Goal: Task Accomplishment & Management: Manage account settings

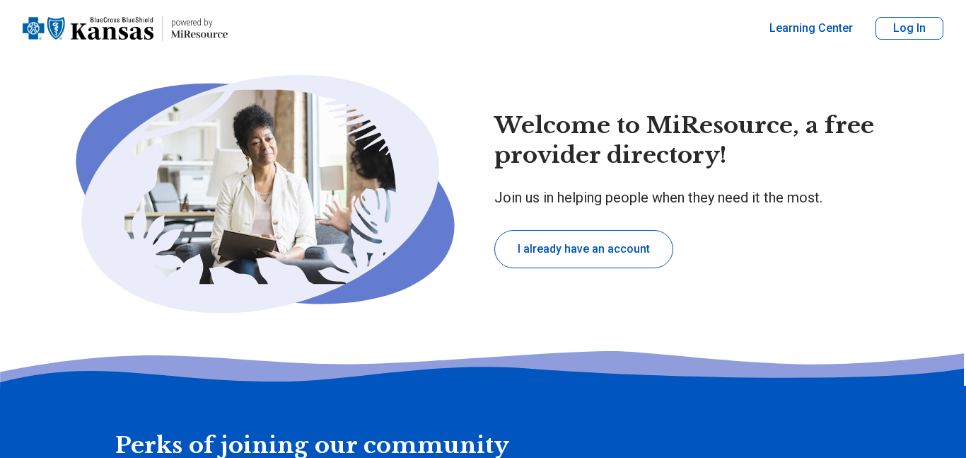
type textarea "*"
click at [897, 34] on button "Log In" at bounding box center [909, 28] width 68 height 23
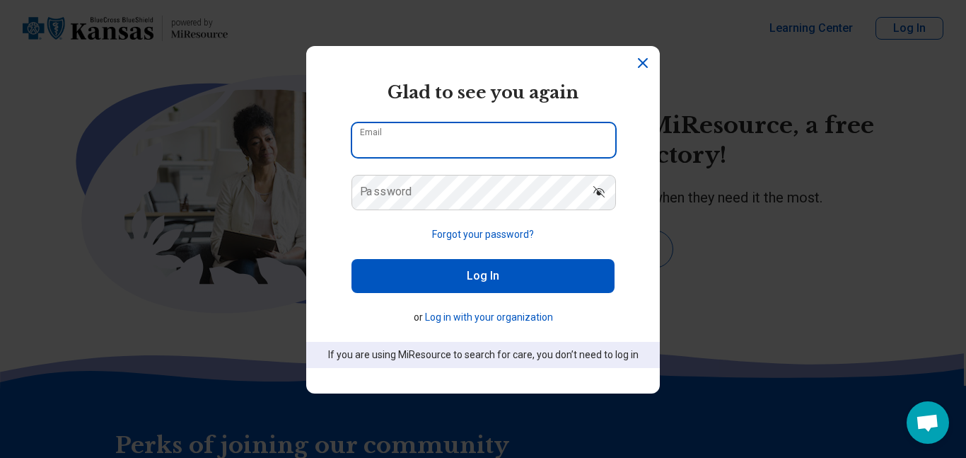
click at [496, 149] on input "Email" at bounding box center [483, 140] width 263 height 34
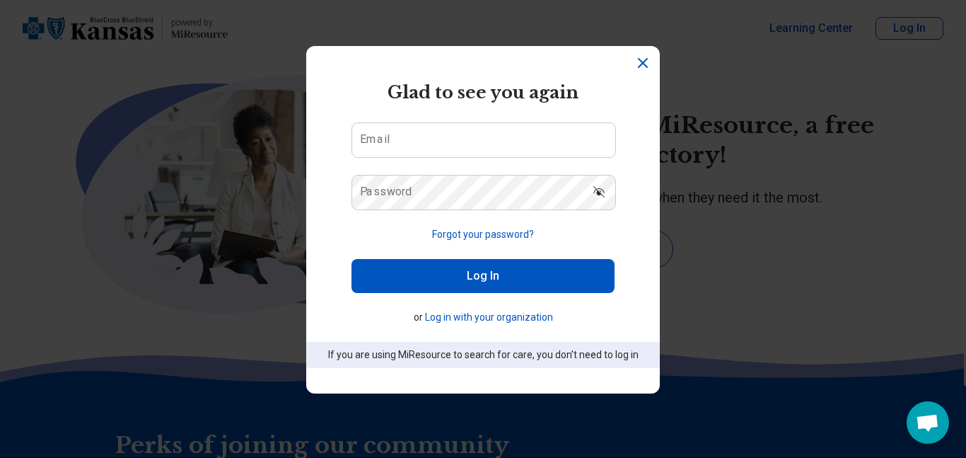
click at [642, 62] on icon "Dismiss" at bounding box center [643, 63] width 8 height 8
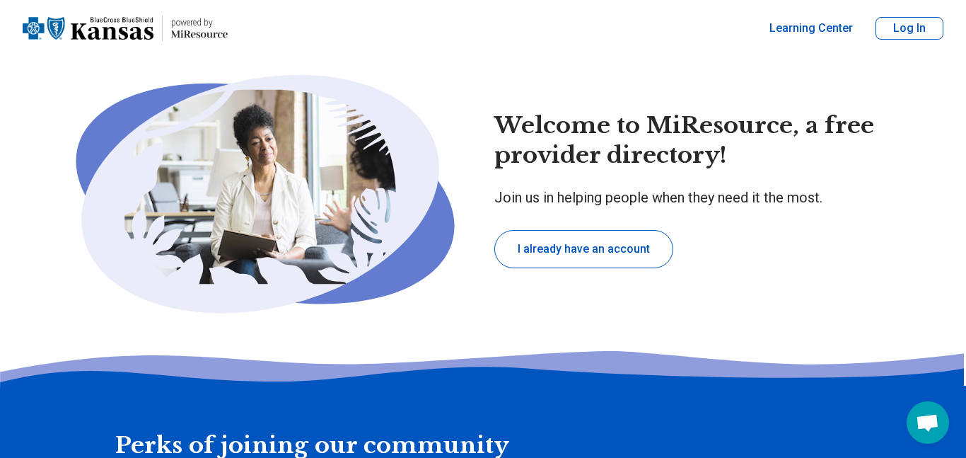
click at [895, 32] on button "Log In" at bounding box center [909, 28] width 68 height 23
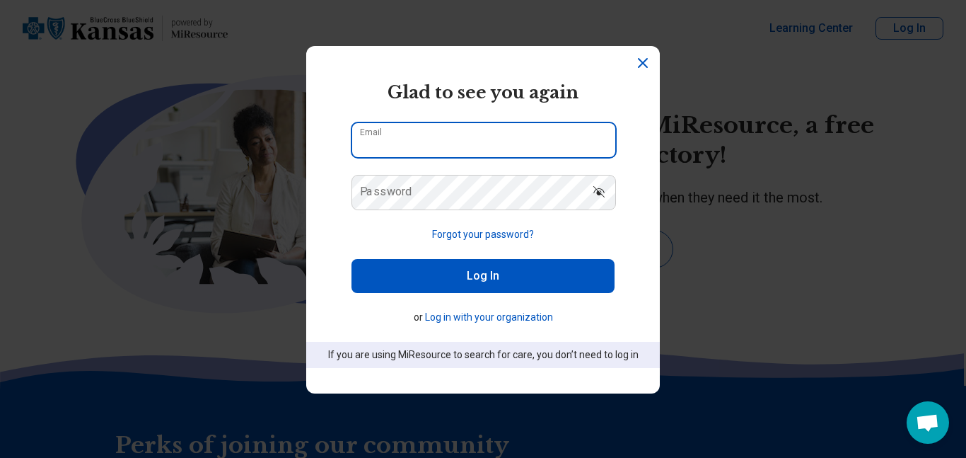
click at [466, 136] on input "Email" at bounding box center [483, 140] width 263 height 34
type input "**********"
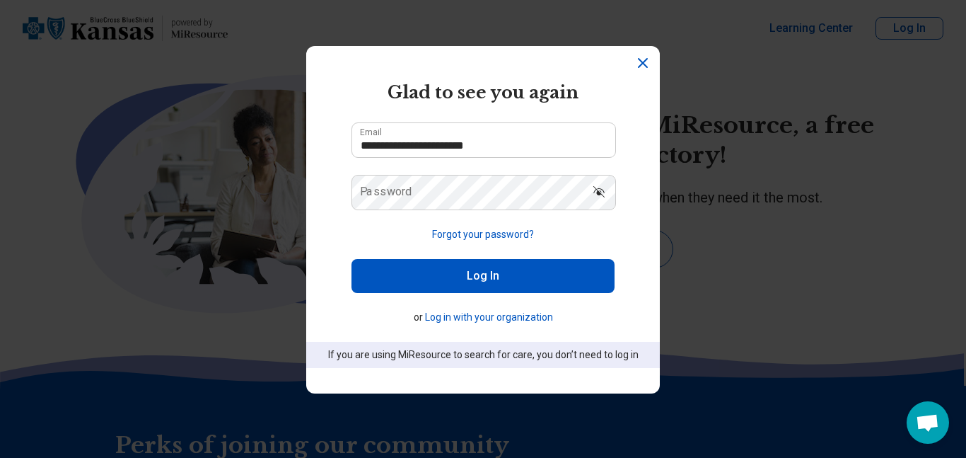
click at [454, 235] on button "Forgot your password?" at bounding box center [483, 234] width 102 height 15
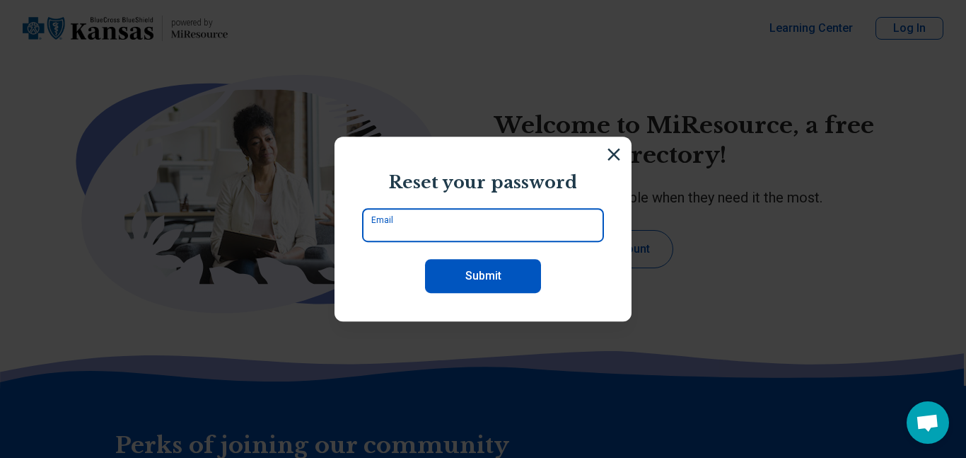
click at [455, 231] on input "Email" at bounding box center [483, 225] width 242 height 34
type input "**********"
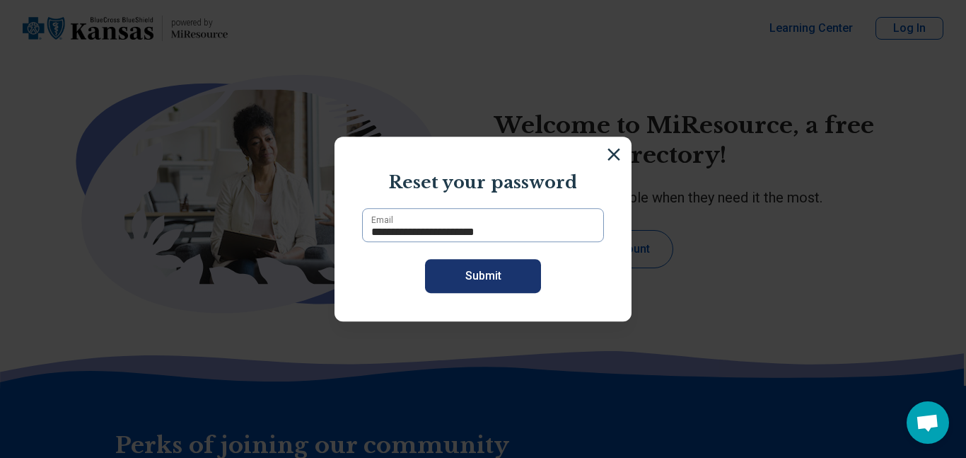
click at [491, 291] on button "Submit" at bounding box center [483, 276] width 116 height 34
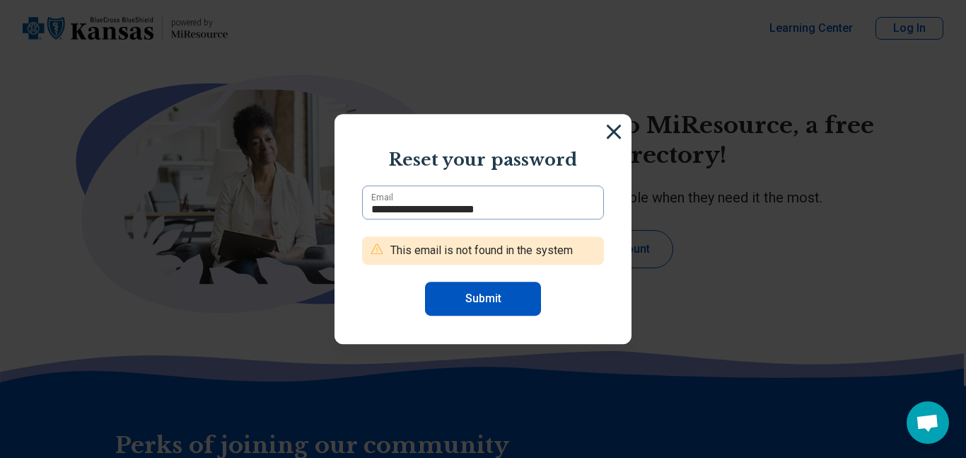
click at [615, 136] on img at bounding box center [614, 132] width 16 height 16
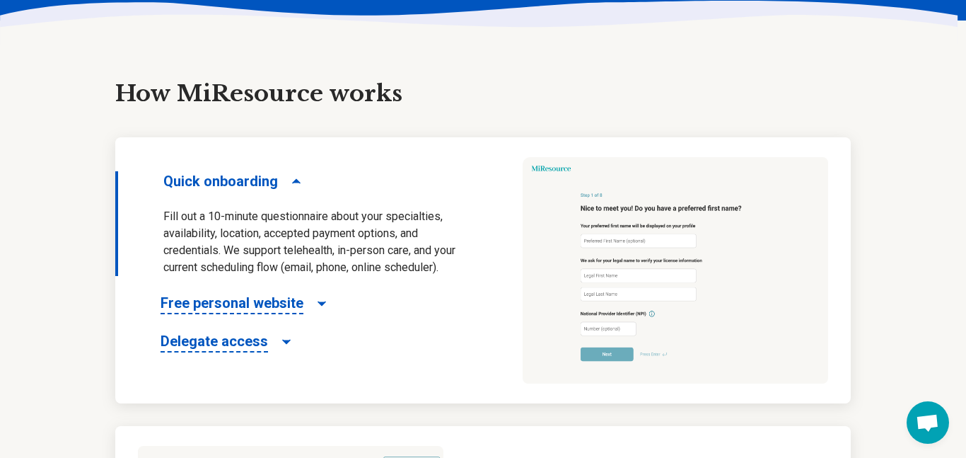
scroll to position [646, 0]
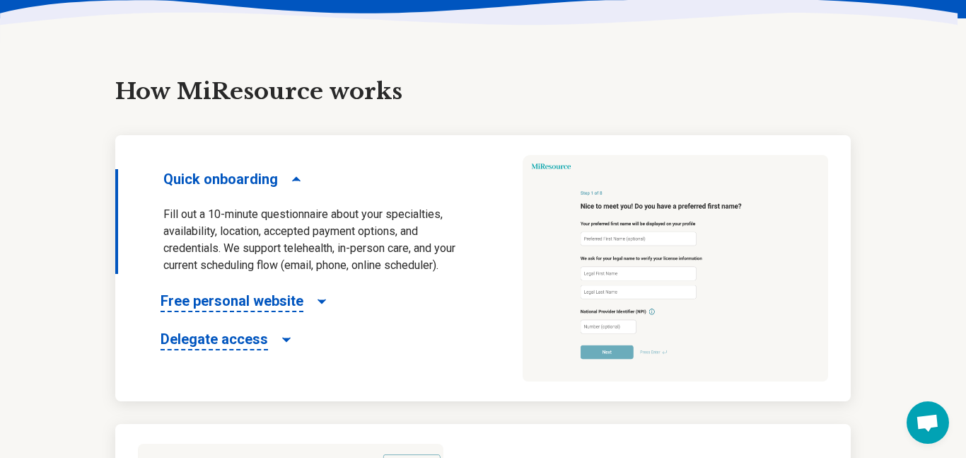
click at [223, 175] on span "Quick onboarding" at bounding box center [220, 179] width 115 height 20
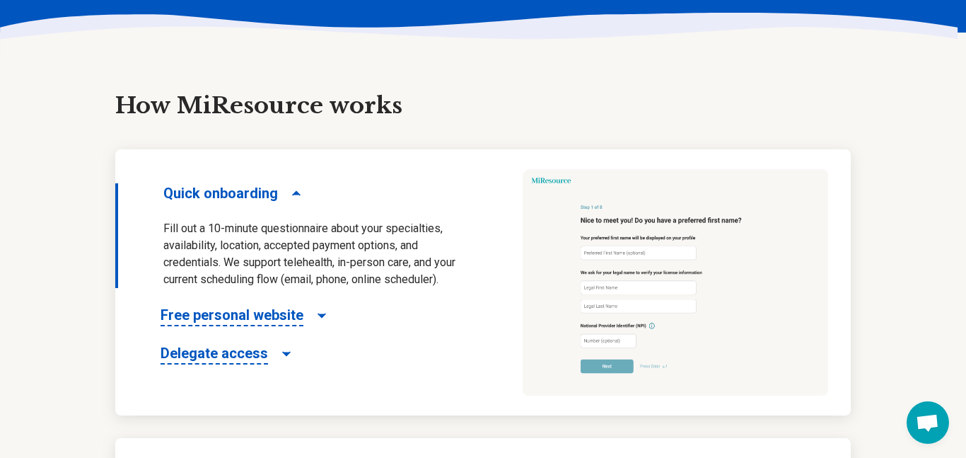
scroll to position [0, 0]
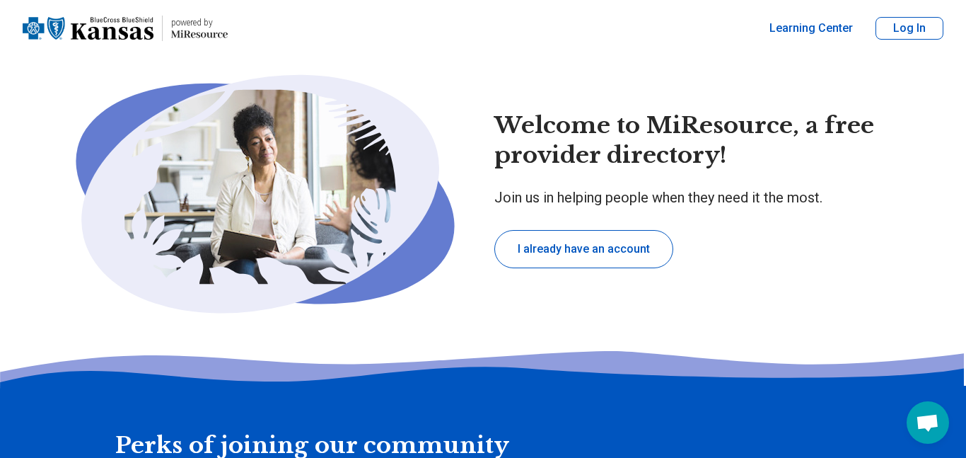
click at [584, 233] on button "I already have an account" at bounding box center [583, 249] width 179 height 38
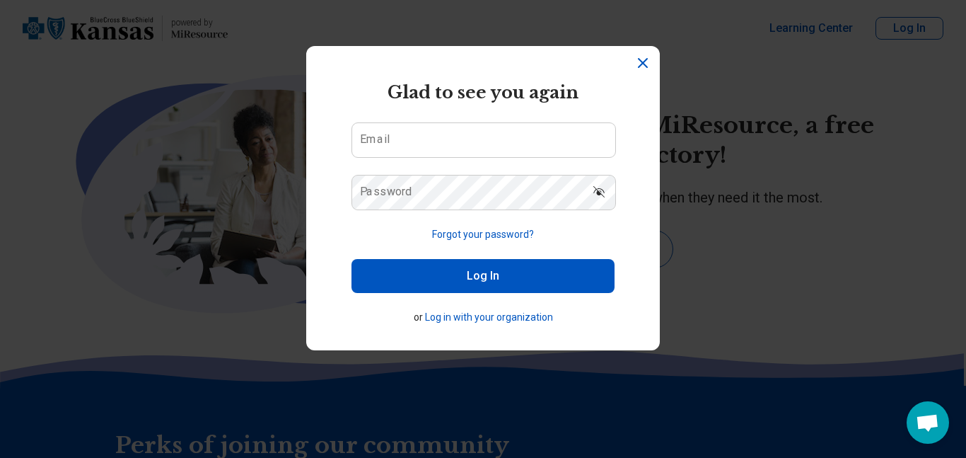
click at [446, 316] on button "Log in with your organization" at bounding box center [489, 317] width 128 height 15
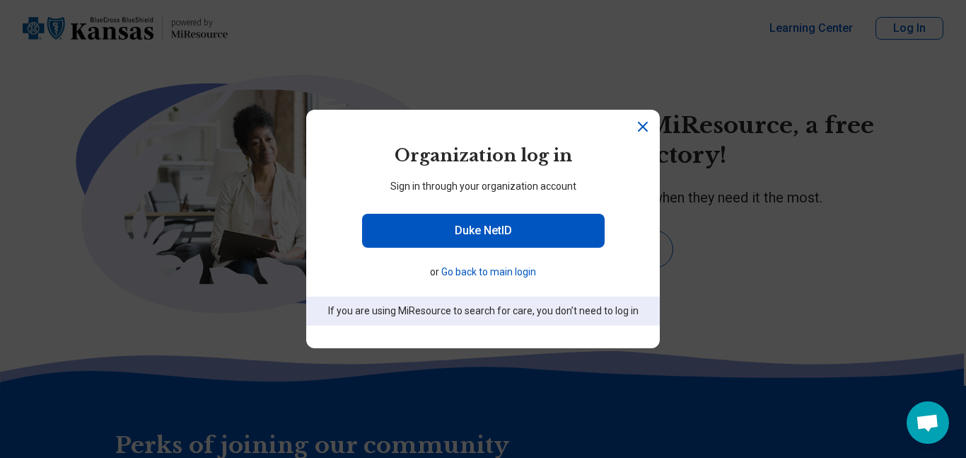
click at [459, 276] on button "Go back to main login" at bounding box center [488, 271] width 95 height 15
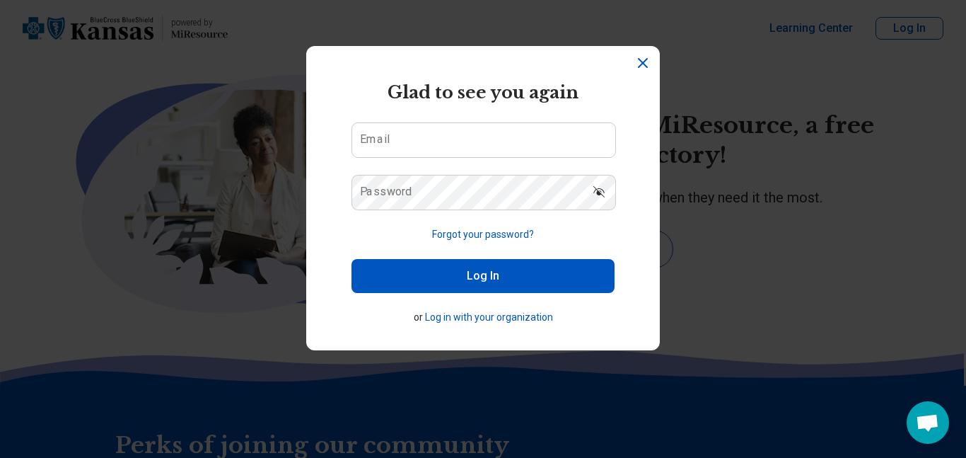
click at [652, 60] on section "powered by Miresource logo Glad to see you again Email Password Forgot your pas…" at bounding box center [483, 198] width 354 height 304
click at [645, 62] on icon "Dismiss" at bounding box center [642, 62] width 17 height 17
